Goal: Information Seeking & Learning: Learn about a topic

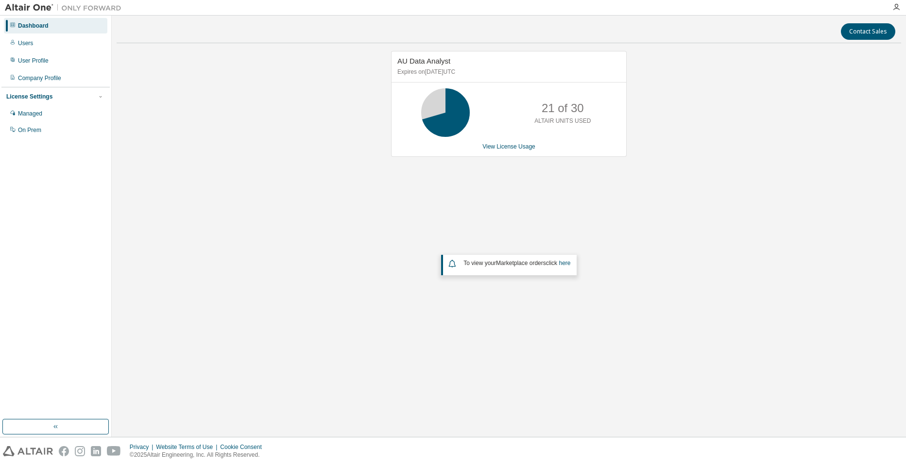
click at [509, 147] on link "View License Usage" at bounding box center [508, 146] width 53 height 7
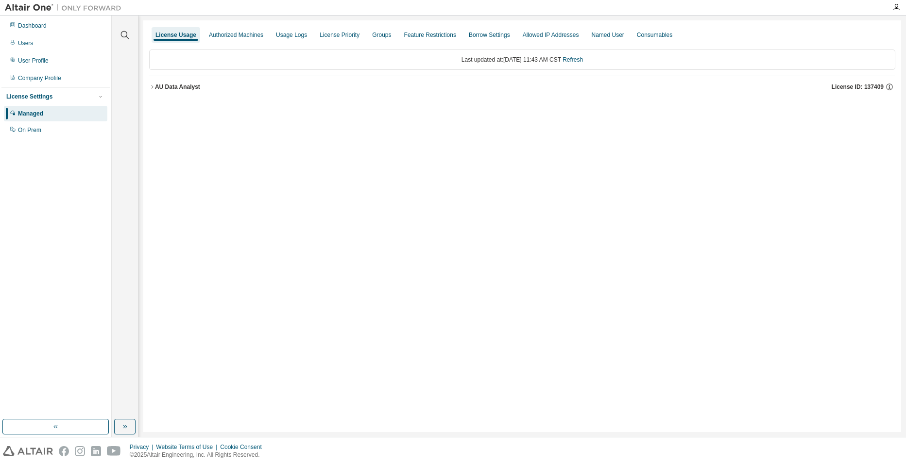
click at [152, 86] on icon "button" at bounding box center [152, 87] width 6 height 6
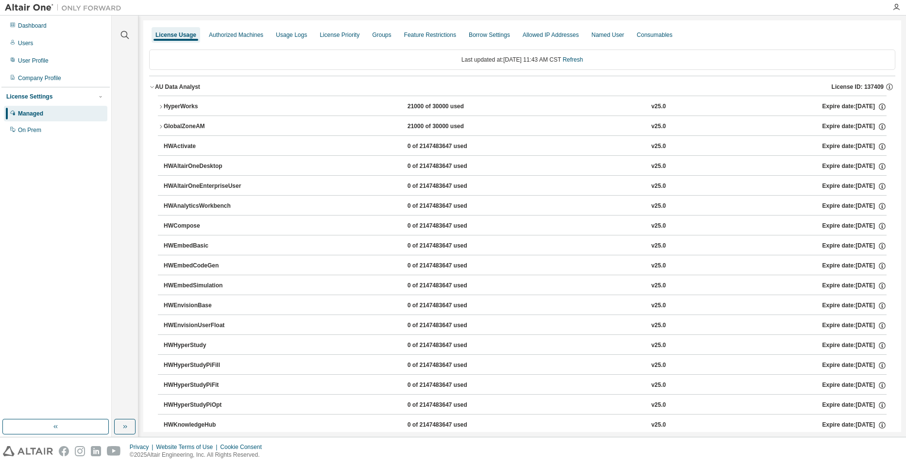
click at [161, 107] on icon "button" at bounding box center [161, 107] width 6 height 6
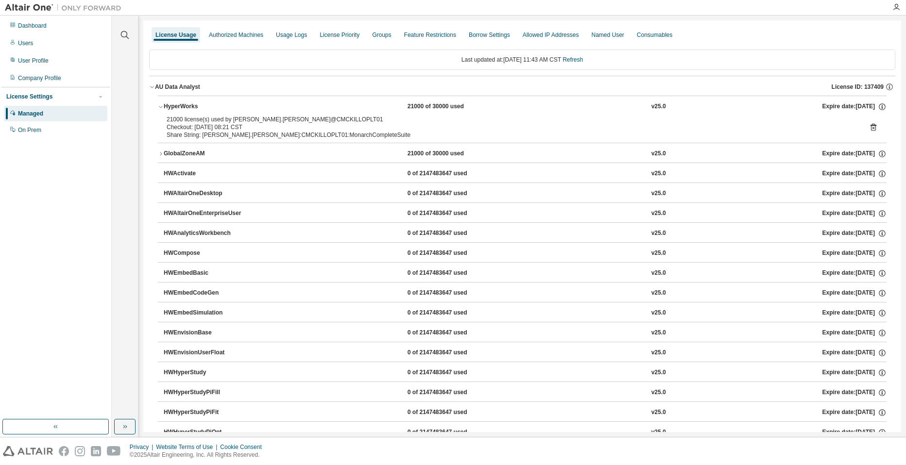
click at [582, 60] on link "Refresh" at bounding box center [573, 59] width 20 height 7
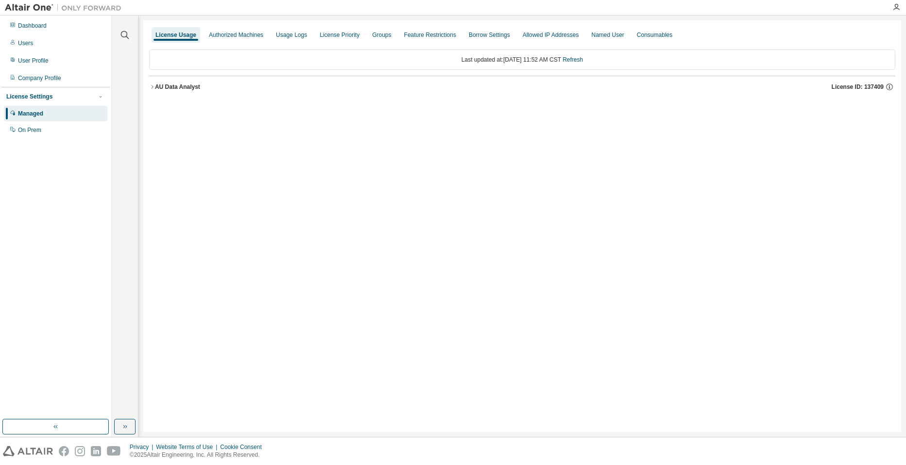
click at [155, 84] on div "AU Data Analyst" at bounding box center [177, 87] width 45 height 8
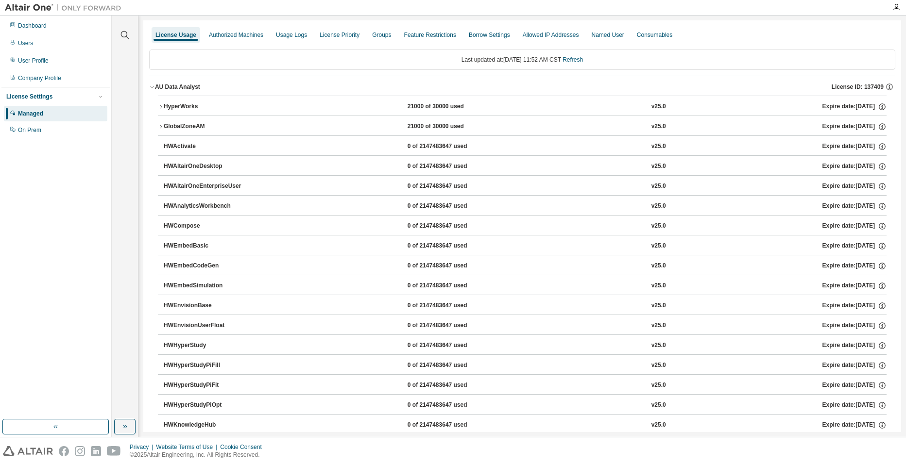
click at [182, 104] on div "HyperWorks" at bounding box center [207, 107] width 87 height 9
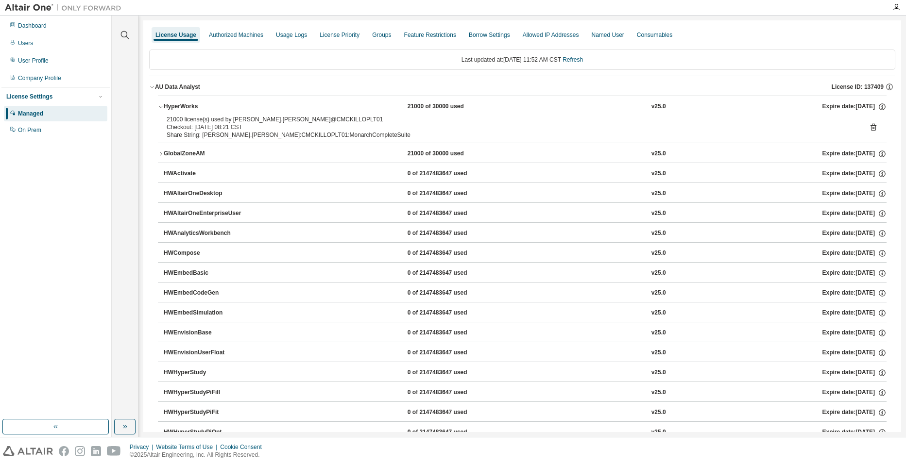
click at [182, 104] on div "HyperWorks" at bounding box center [207, 107] width 87 height 9
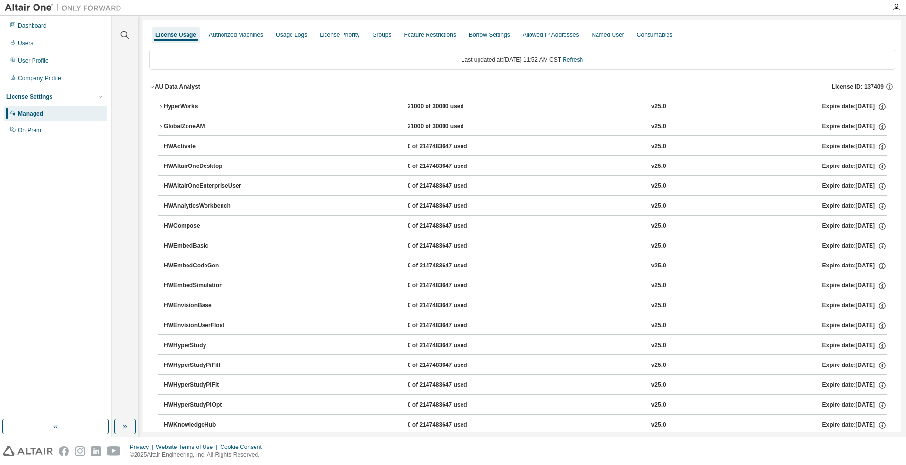
click at [34, 40] on div "Users" at bounding box center [55, 43] width 103 height 16
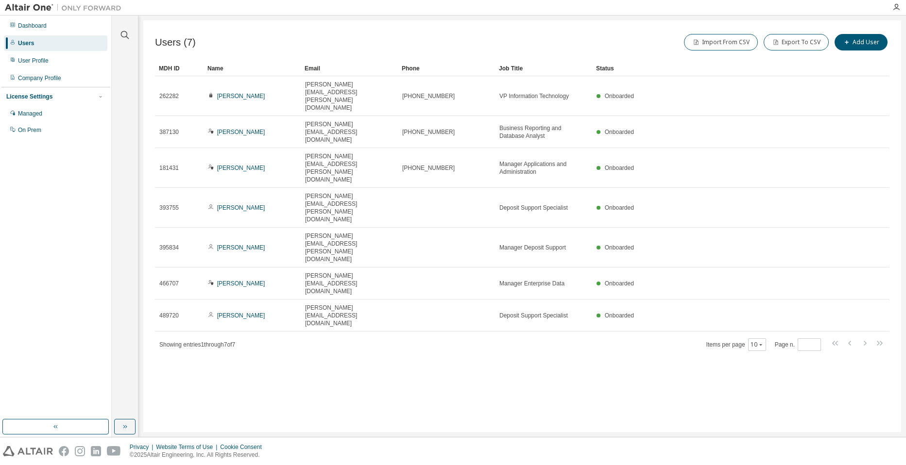
click at [34, 25] on div "Dashboard" at bounding box center [32, 26] width 29 height 8
